Goal: Task Accomplishment & Management: Manage account settings

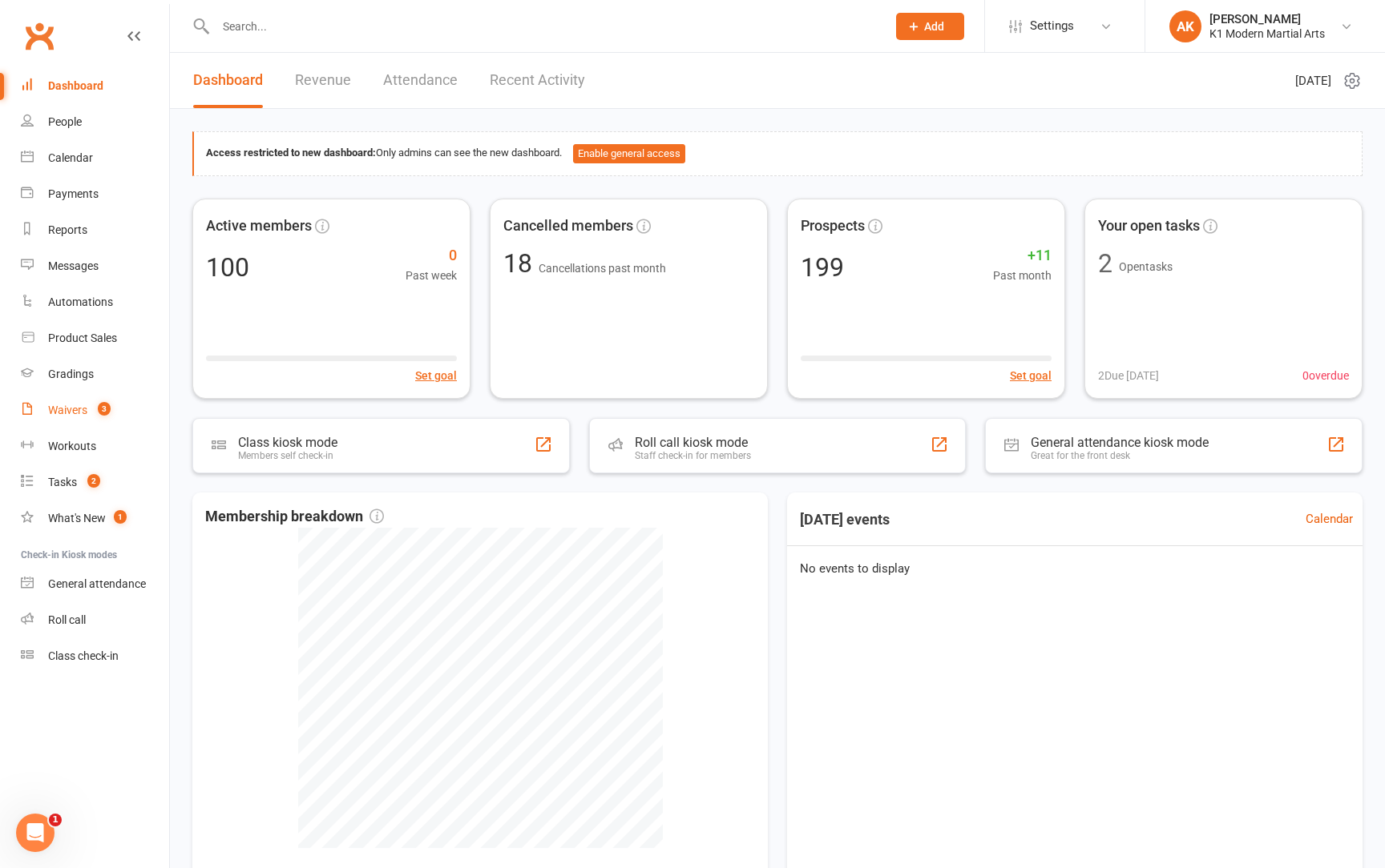
click at [81, 410] on div "Waivers" at bounding box center [68, 410] width 40 height 13
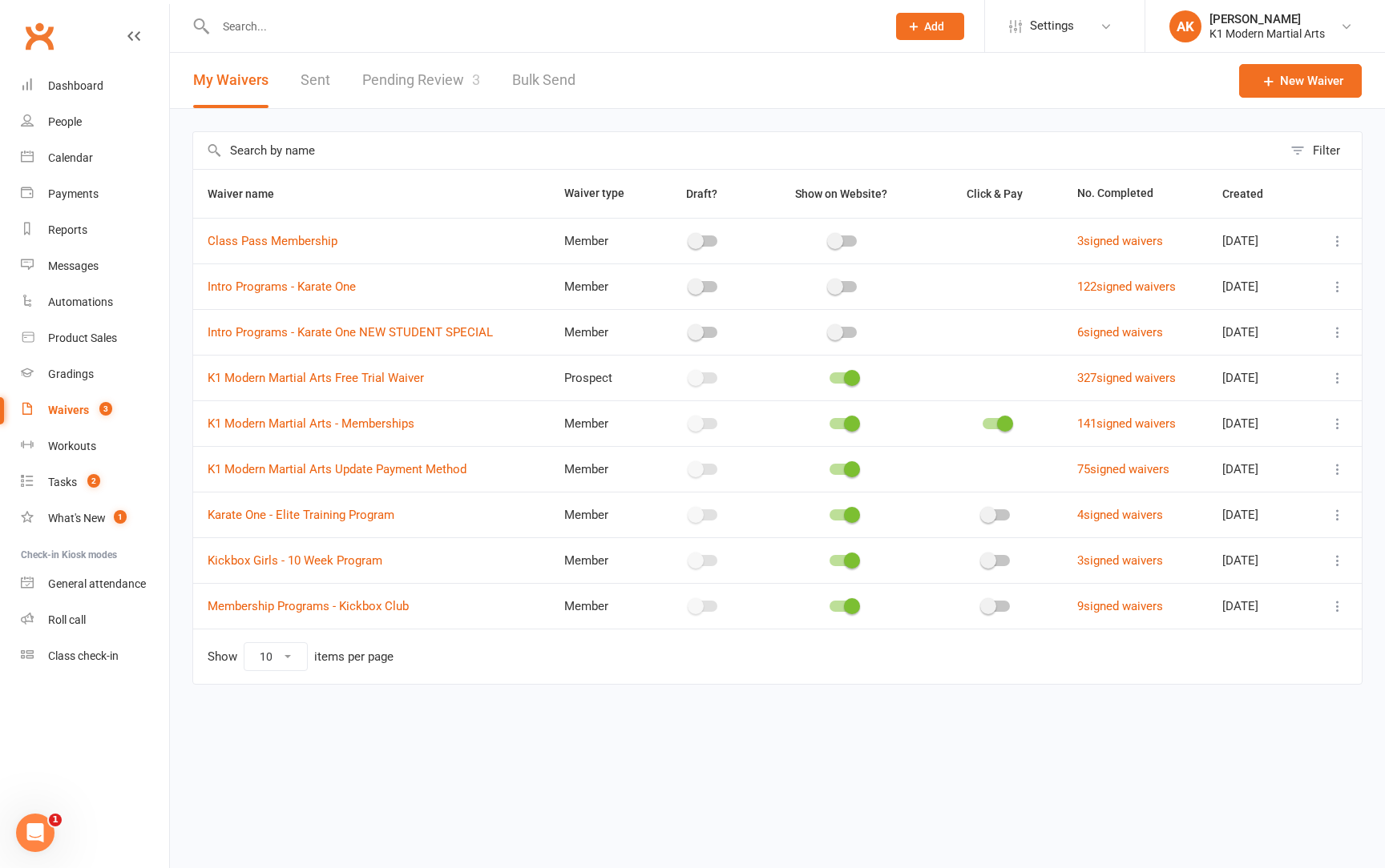
click at [407, 69] on link "Pending Review 3" at bounding box center [421, 81] width 118 height 56
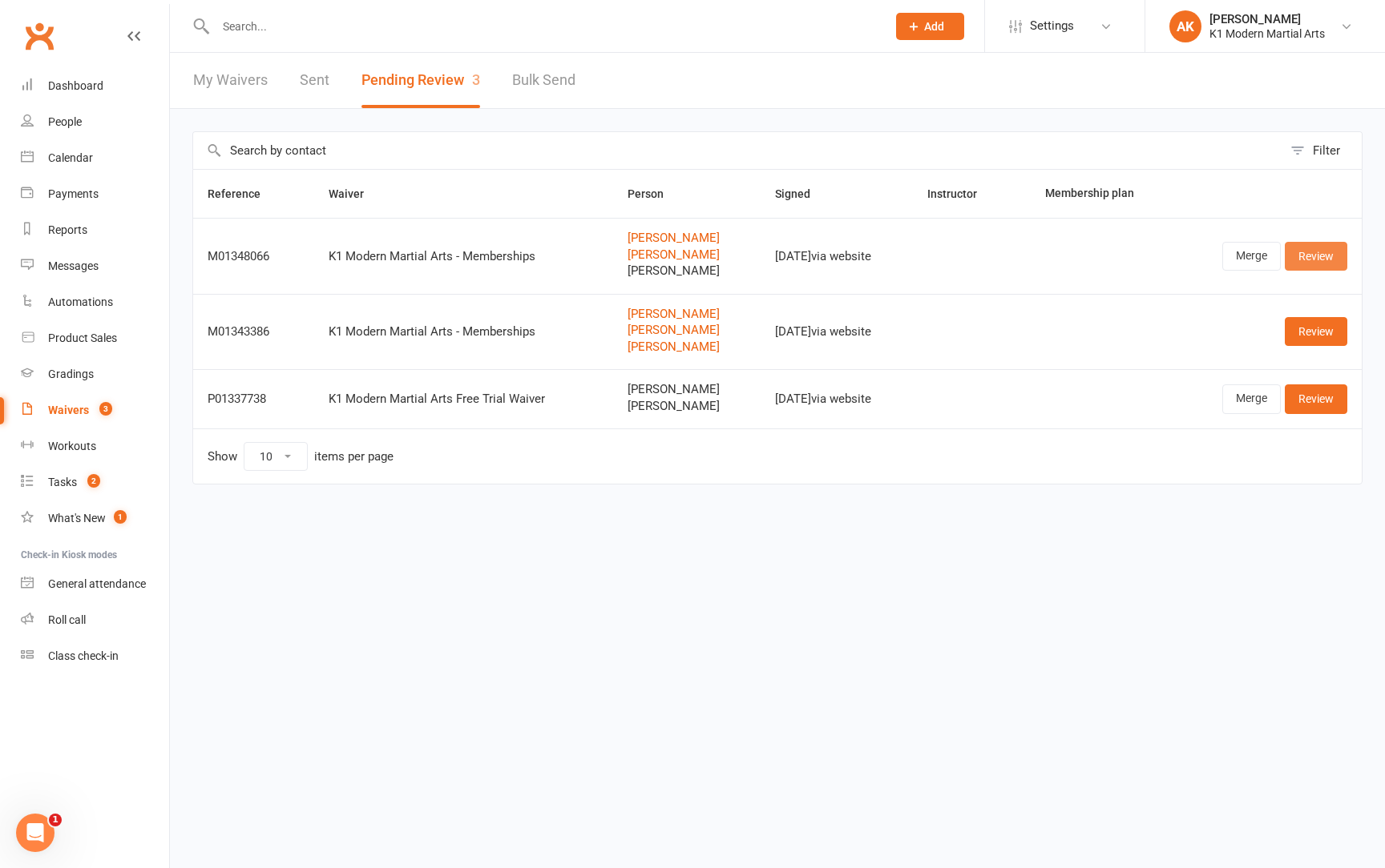
click at [1311, 262] on link "Review" at bounding box center [1316, 256] width 62 height 29
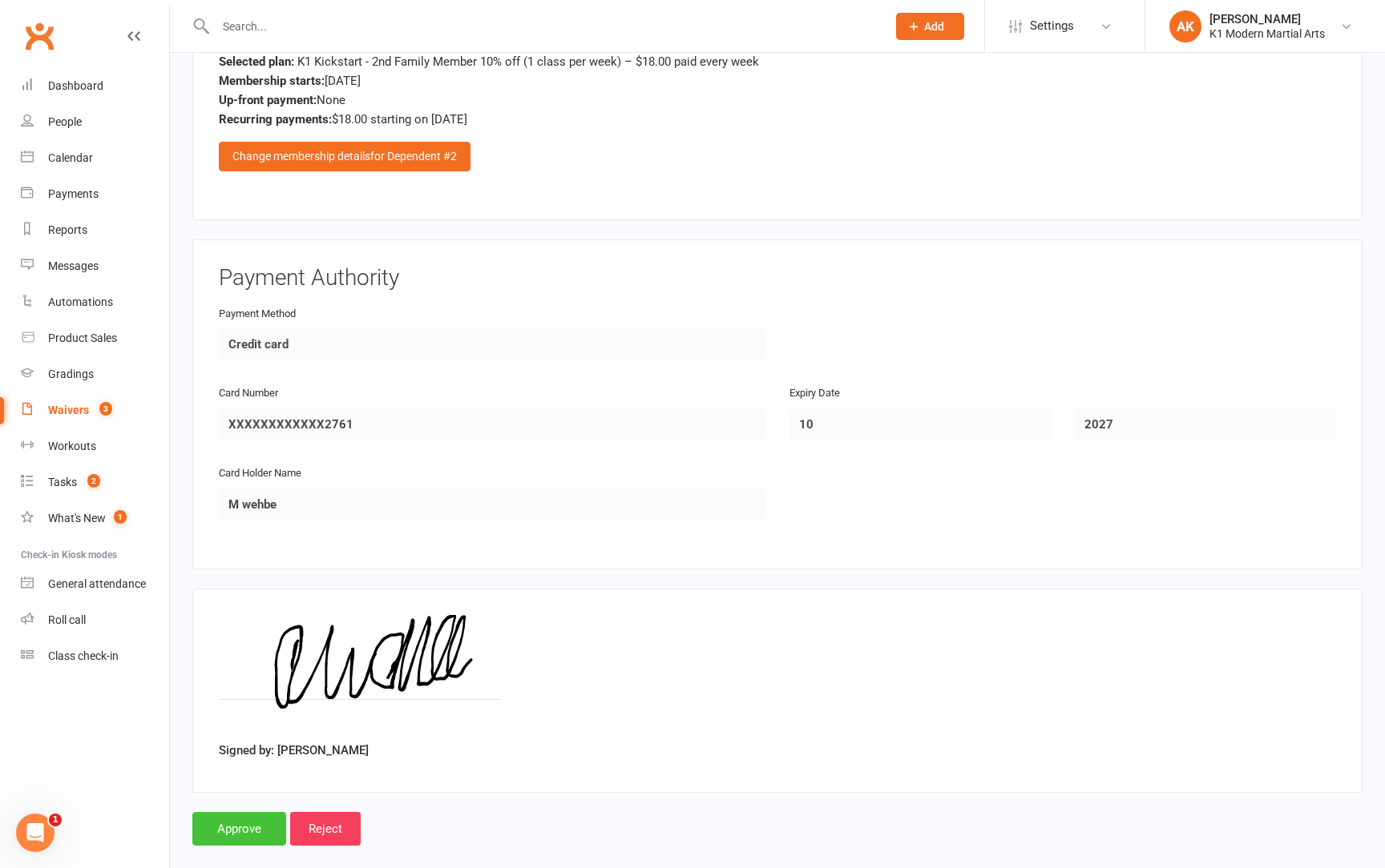
scroll to position [2665, 0]
click at [228, 813] on input "Approve" at bounding box center [239, 830] width 94 height 34
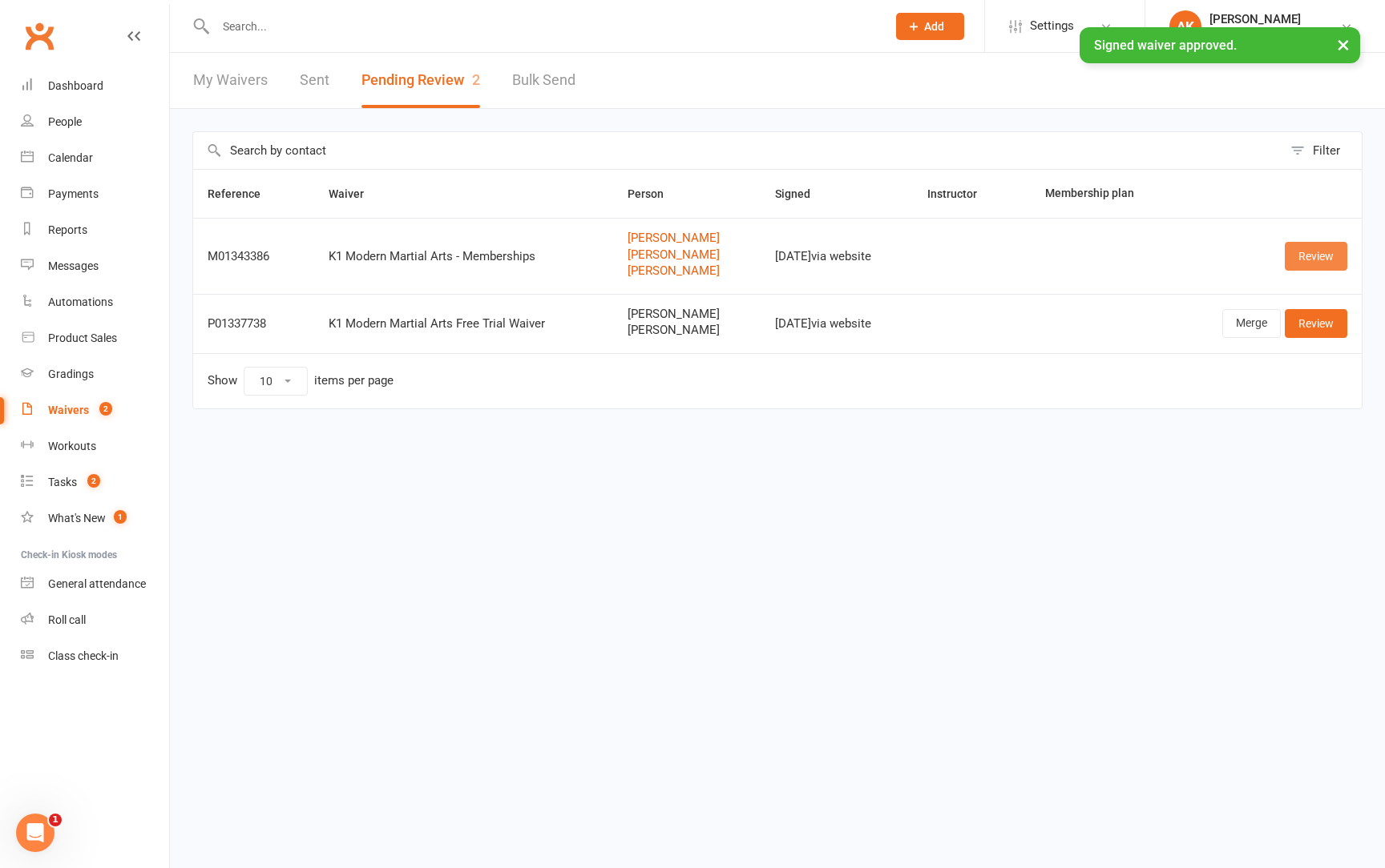
click at [1321, 251] on link "Review" at bounding box center [1316, 256] width 62 height 29
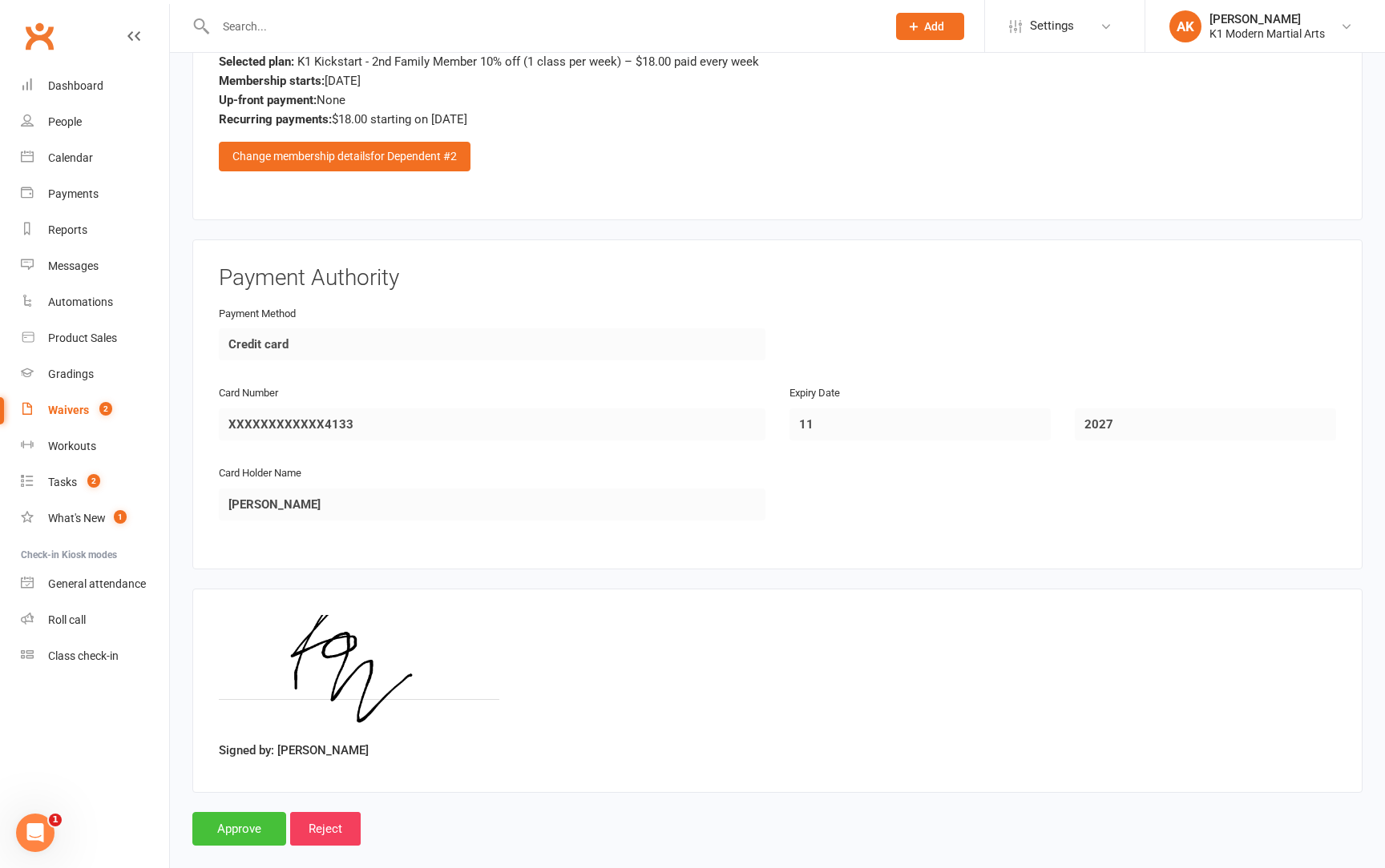
scroll to position [2665, 0]
click at [250, 813] on input "Approve" at bounding box center [239, 830] width 94 height 34
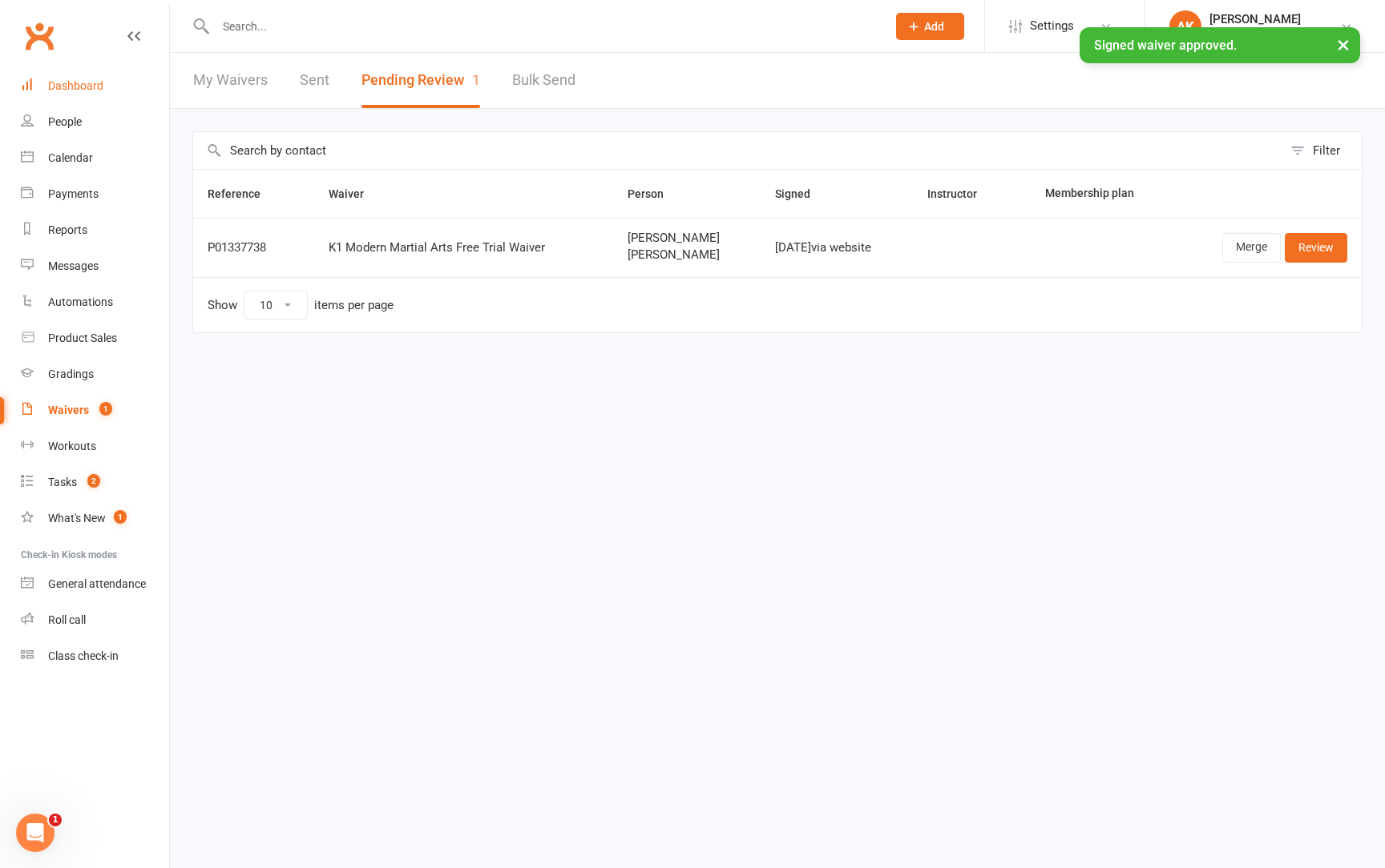
click at [116, 82] on link "Dashboard" at bounding box center [95, 86] width 149 height 36
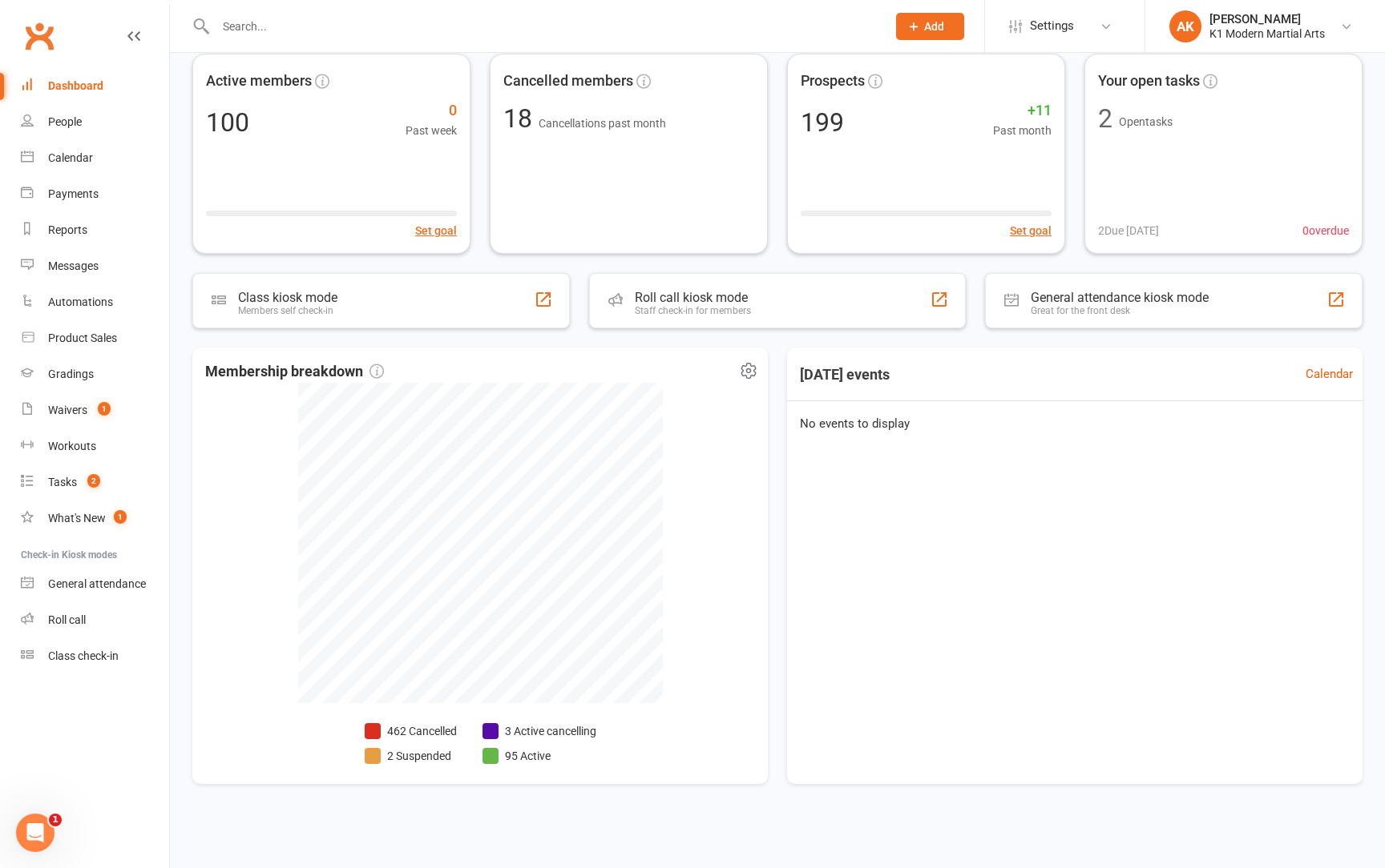
scroll to position [157, 0]
click at [751, 348] on div "Membership breakdown 462 Cancelled 2 Suspended 3 Active cancelling 95 Active" at bounding box center [480, 566] width 576 height 437
click at [748, 361] on icon at bounding box center [748, 370] width 19 height 19
click at [711, 421] on link "Refresh cached data" at bounding box center [678, 437] width 159 height 32
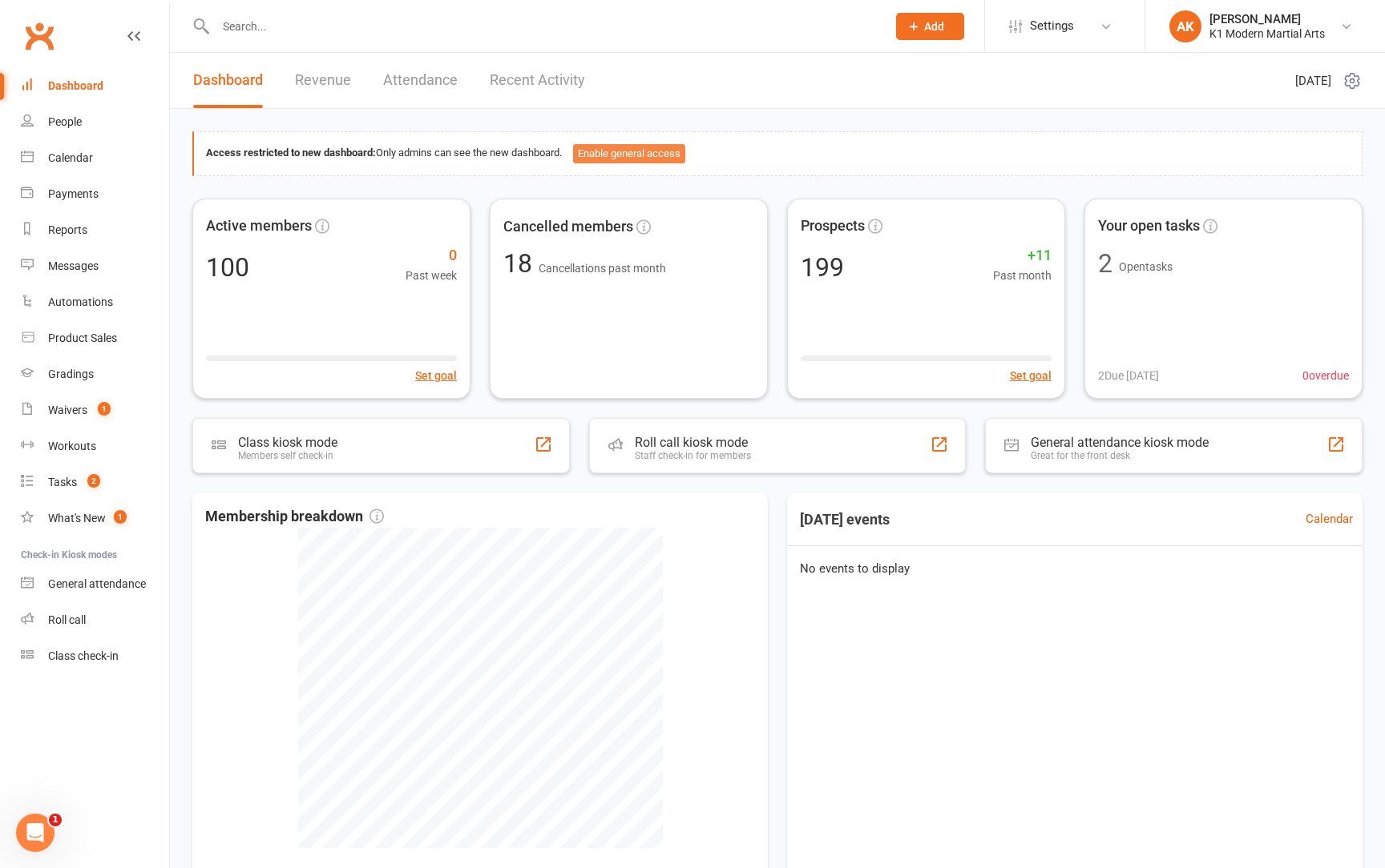
click at [631, 157] on button "Enable general access" at bounding box center [629, 154] width 112 height 19
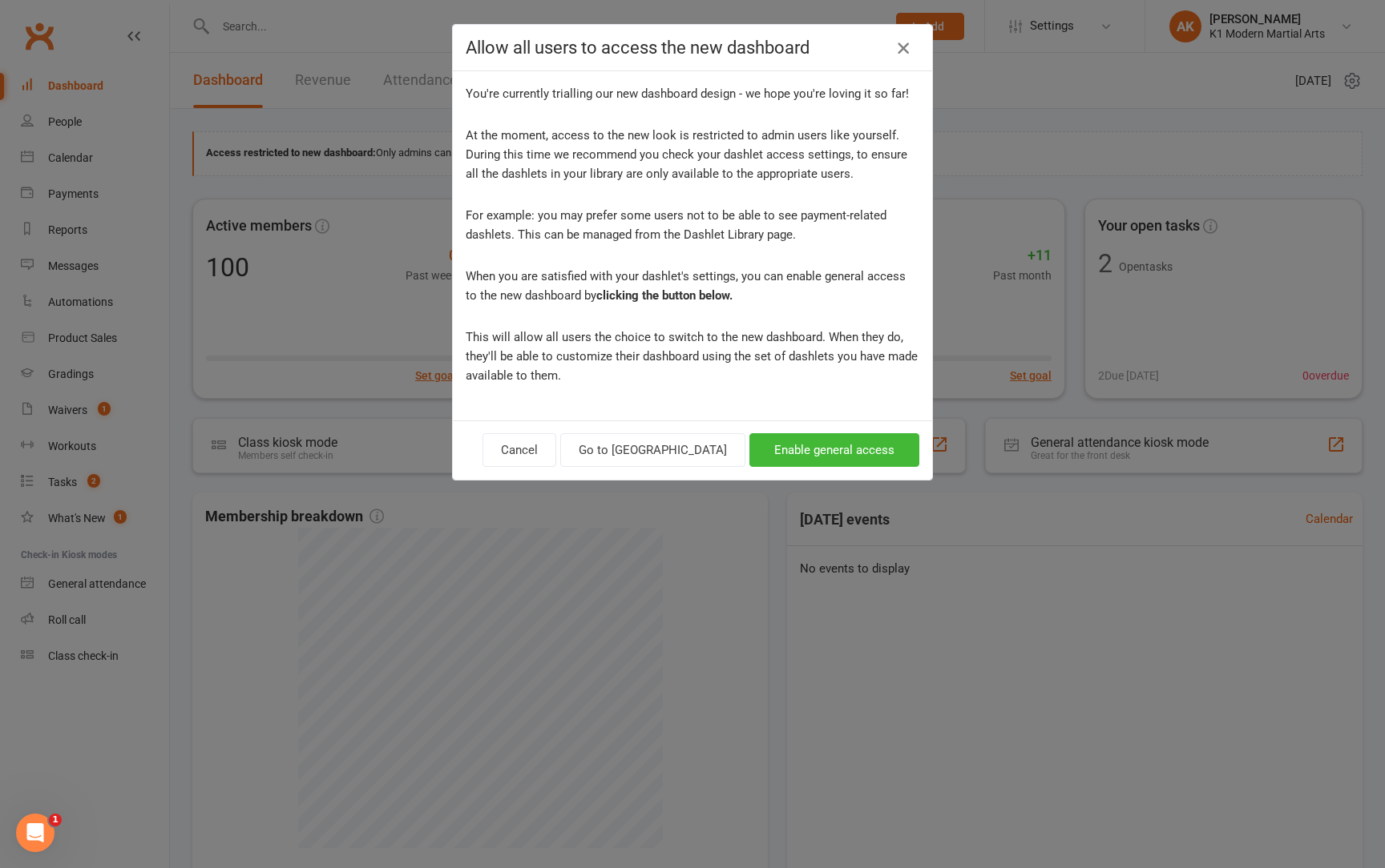
click at [913, 44] on button "button" at bounding box center [903, 48] width 25 height 25
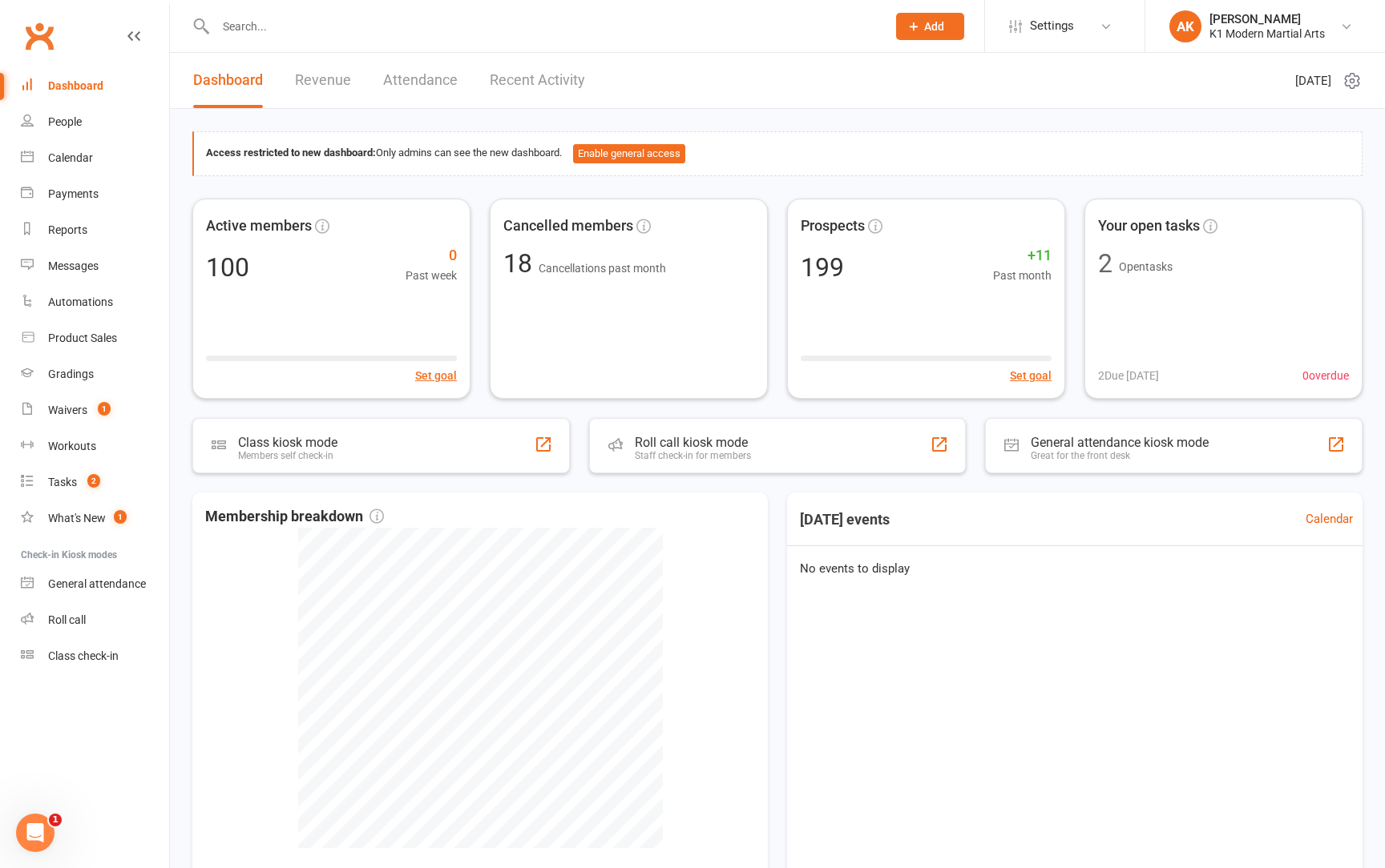
click at [78, 86] on div "Dashboard" at bounding box center [76, 85] width 56 height 13
